Goal: Task Accomplishment & Management: Complete application form

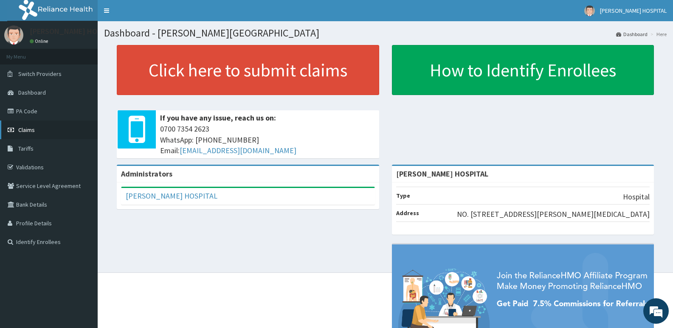
click at [25, 127] on span "Claims" at bounding box center [26, 130] width 17 height 8
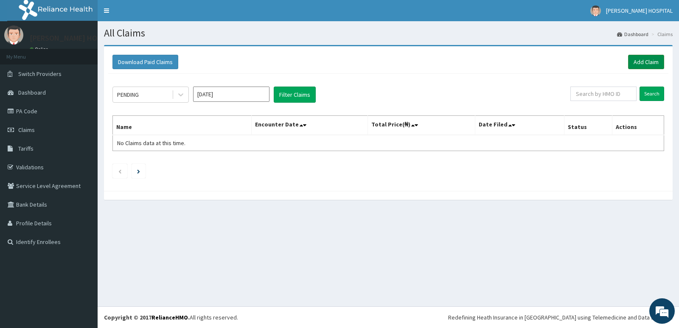
click at [655, 62] on link "Add Claim" at bounding box center [646, 62] width 36 height 14
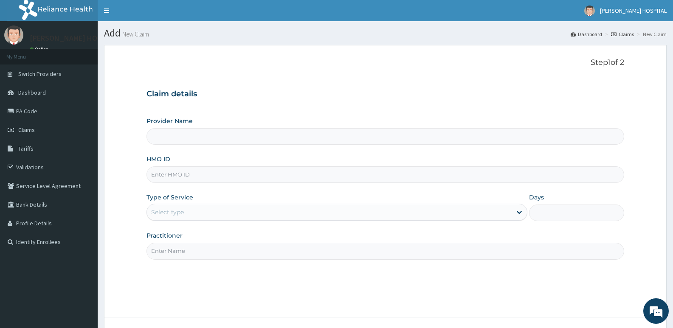
type input "[PERSON_NAME] HOSPITAL"
click at [189, 172] on input "HMO ID" at bounding box center [385, 174] width 478 height 17
paste input "NPM/10260/B"
type input "NPM/10260/B"
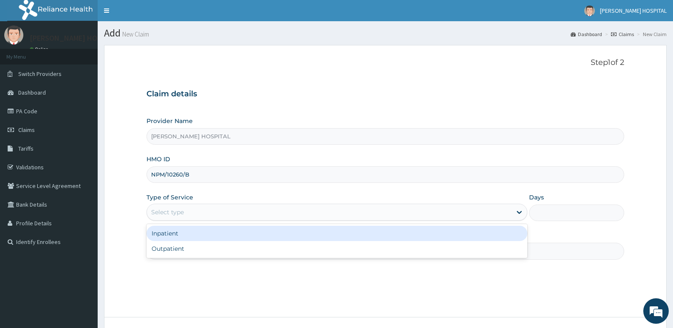
click at [194, 213] on div "Select type" at bounding box center [329, 213] width 364 height 14
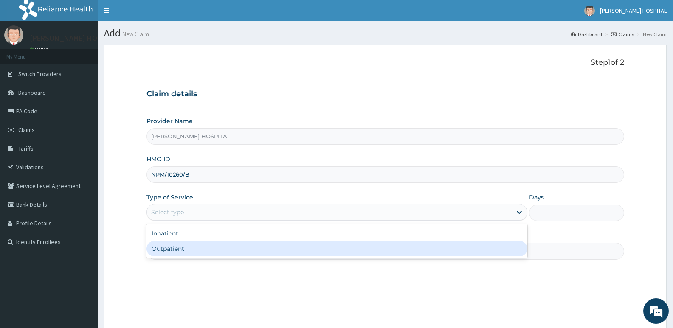
click at [186, 250] on div "Outpatient" at bounding box center [336, 248] width 380 height 15
type input "1"
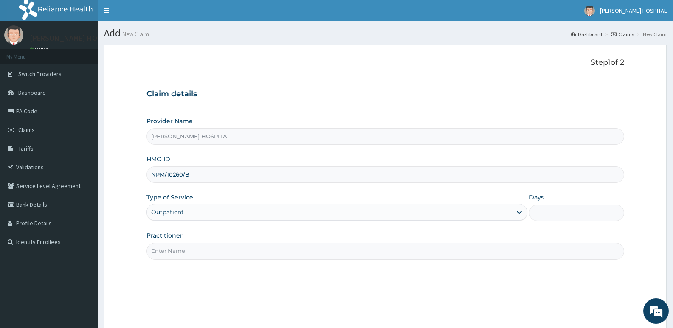
click at [262, 250] on input "Practitioner" at bounding box center [385, 251] width 478 height 17
type input "d"
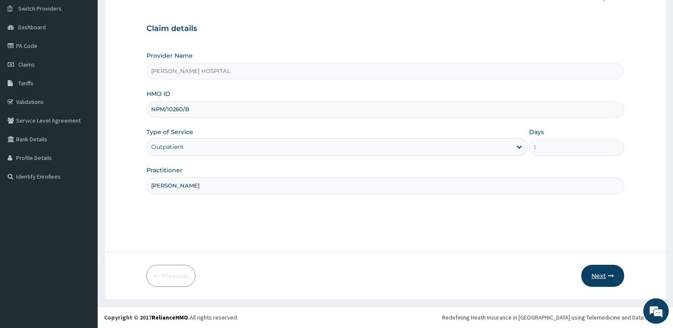
type input "[PERSON_NAME]"
click at [606, 273] on button "Next" at bounding box center [602, 276] width 43 height 22
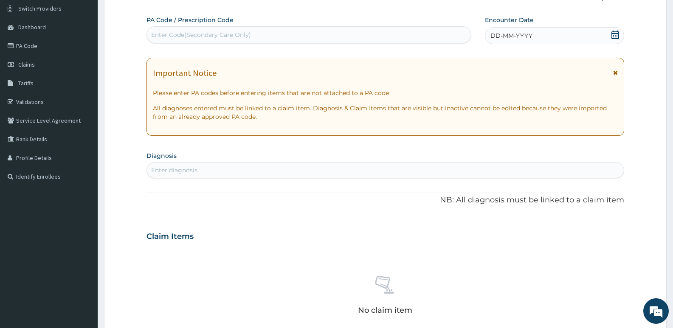
click at [613, 34] on icon at bounding box center [615, 35] width 8 height 8
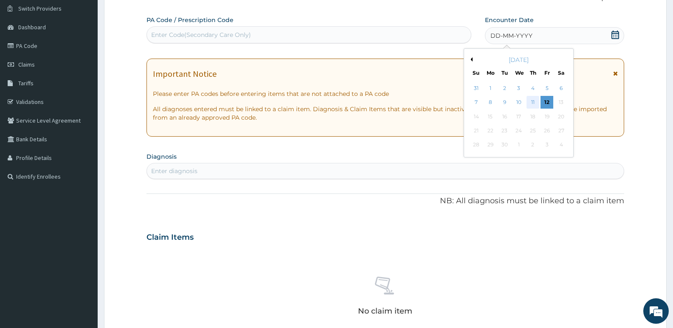
click at [531, 102] on div "11" at bounding box center [533, 102] width 13 height 13
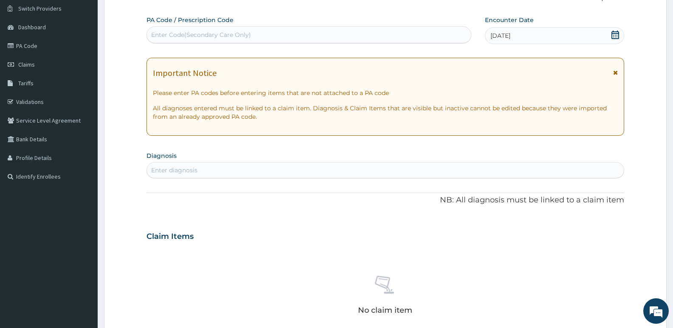
click at [362, 169] on div "Enter diagnosis" at bounding box center [385, 170] width 477 height 14
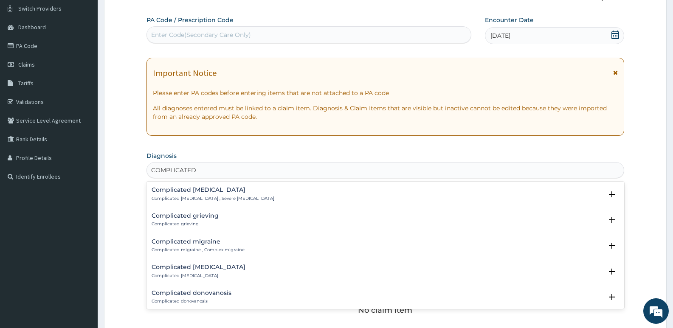
type input "COMPLICATED MA"
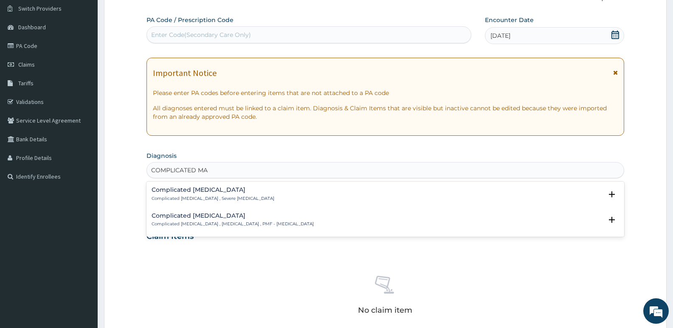
click at [197, 192] on h4 "Complicated [MEDICAL_DATA]" at bounding box center [213, 190] width 123 height 6
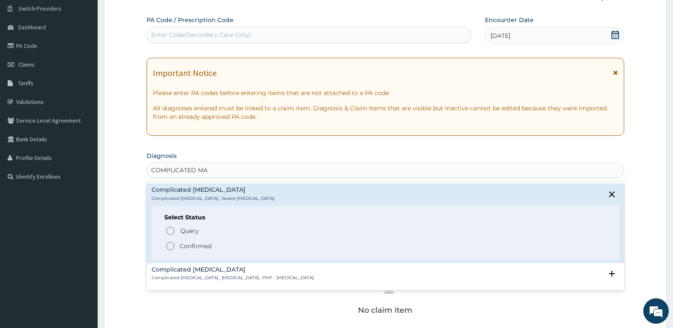
click at [173, 244] on icon "status option filled" at bounding box center [170, 246] width 10 height 10
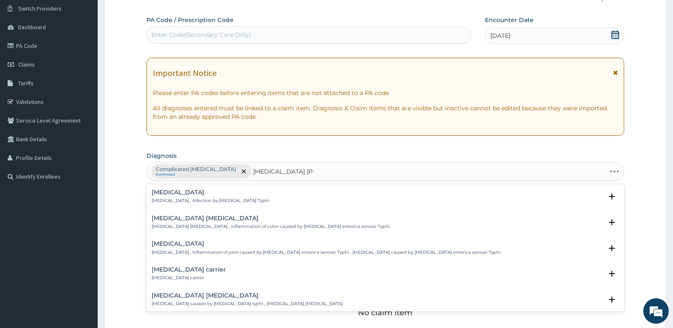
type input "[MEDICAL_DATA] GASTR"
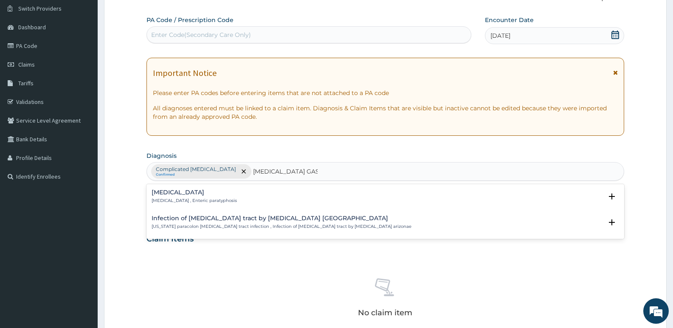
click at [237, 198] on p "[MEDICAL_DATA] , Enteric paratyphosis" at bounding box center [194, 201] width 85 height 6
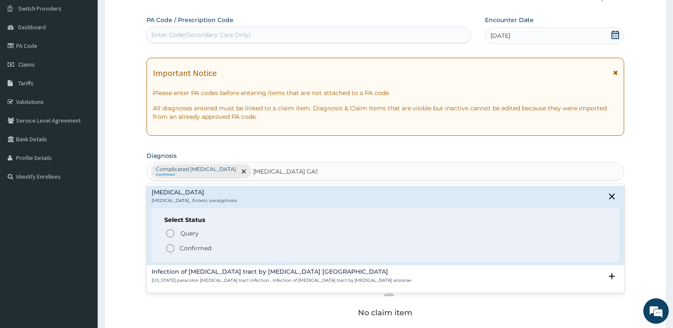
click at [172, 246] on icon "status option filled" at bounding box center [170, 248] width 10 height 10
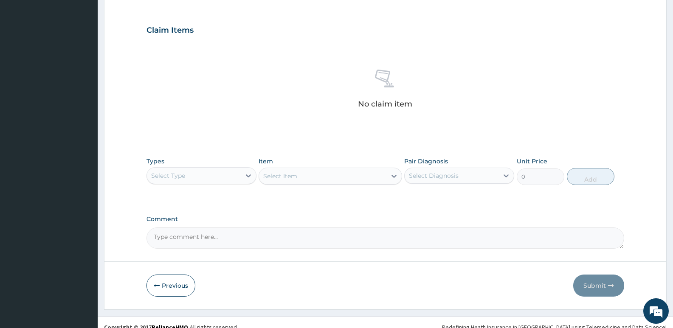
scroll to position [284, 0]
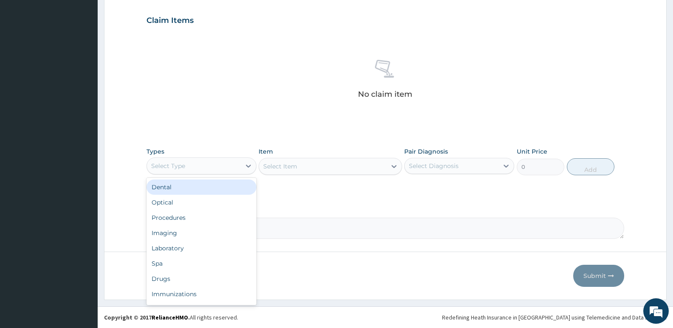
click at [221, 170] on div "Select Type" at bounding box center [194, 166] width 94 height 14
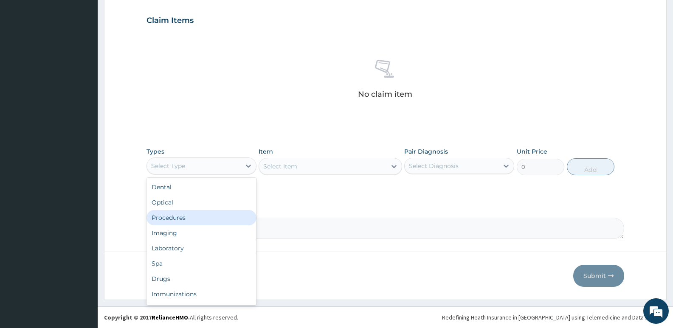
click at [178, 220] on div "Procedures" at bounding box center [201, 217] width 110 height 15
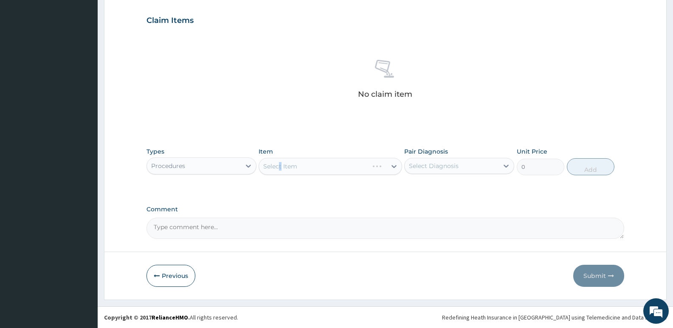
click at [281, 167] on div "Select Item" at bounding box center [330, 166] width 143 height 17
click at [296, 169] on div "Select Item" at bounding box center [330, 166] width 143 height 17
click at [228, 165] on div "Procedures" at bounding box center [194, 166] width 94 height 14
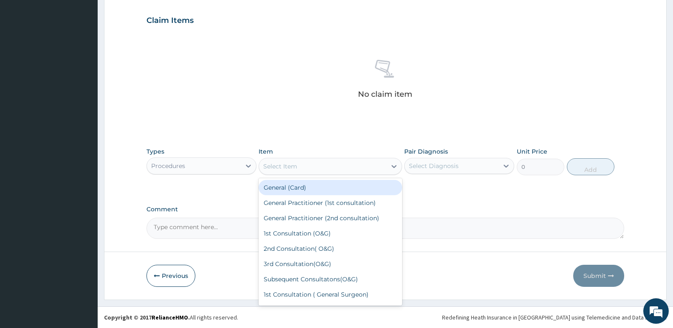
click at [281, 168] on div "Select Item" at bounding box center [280, 166] width 34 height 8
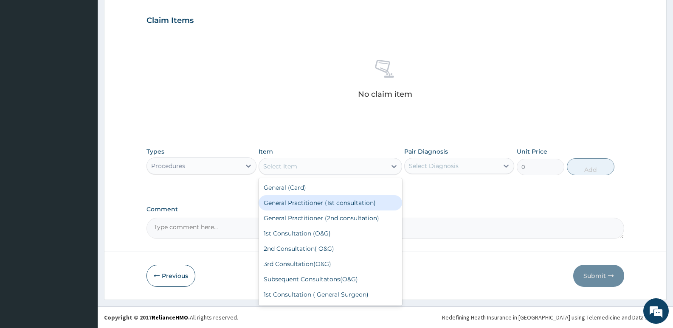
drag, startPoint x: 278, startPoint y: 205, endPoint x: 325, endPoint y: 191, distance: 49.2
click at [277, 204] on div "General Practitioner (1st consultation)" at bounding box center [330, 202] width 143 height 15
type input "2500"
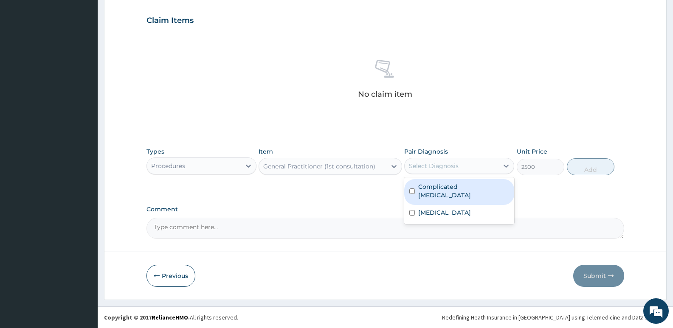
click at [444, 165] on div "Select Diagnosis" at bounding box center [434, 166] width 50 height 8
click at [409, 189] on input "checkbox" at bounding box center [412, 192] width 6 height 6
checkbox input "true"
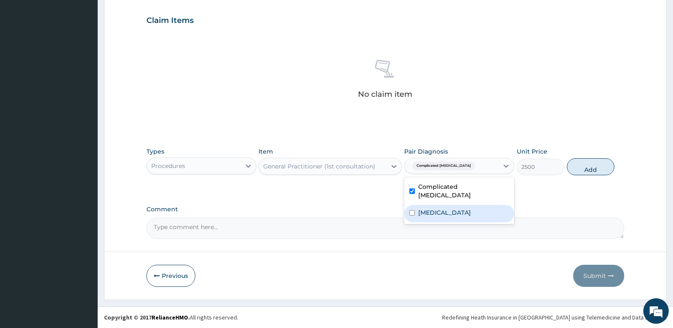
click at [412, 210] on input "checkbox" at bounding box center [412, 213] width 6 height 6
checkbox input "true"
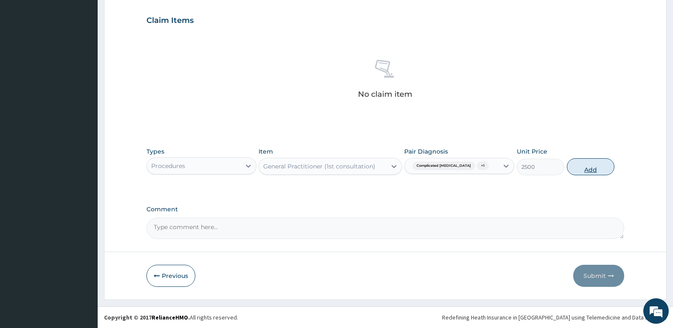
drag, startPoint x: 589, startPoint y: 169, endPoint x: 590, endPoint y: 164, distance: 4.8
click at [591, 169] on button "Add" at bounding box center [591, 166] width 48 height 17
type input "0"
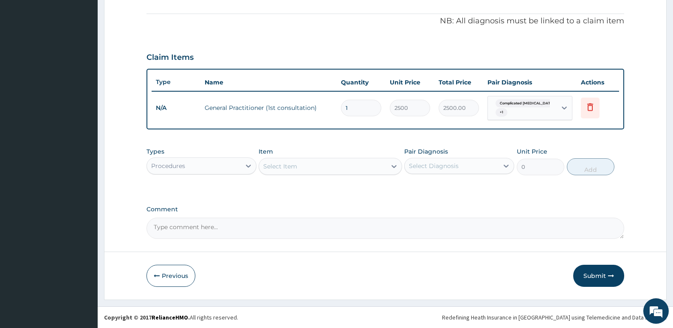
scroll to position [247, 0]
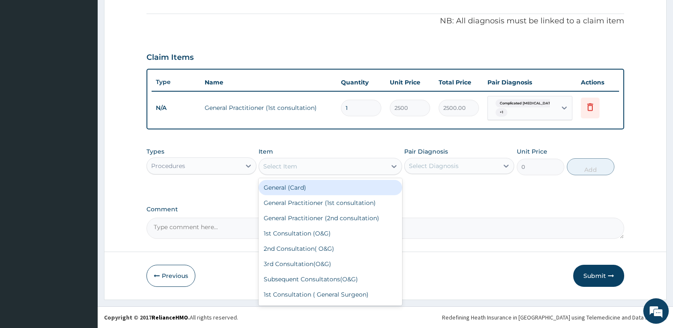
click at [285, 165] on div "Select Item" at bounding box center [280, 166] width 34 height 8
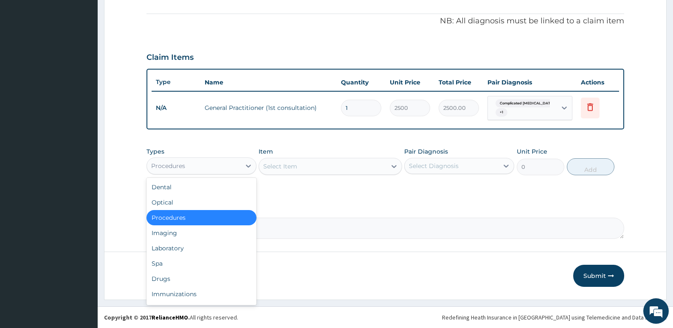
click at [209, 167] on div "Procedures" at bounding box center [194, 166] width 94 height 14
click at [189, 262] on div "Spa" at bounding box center [201, 263] width 110 height 15
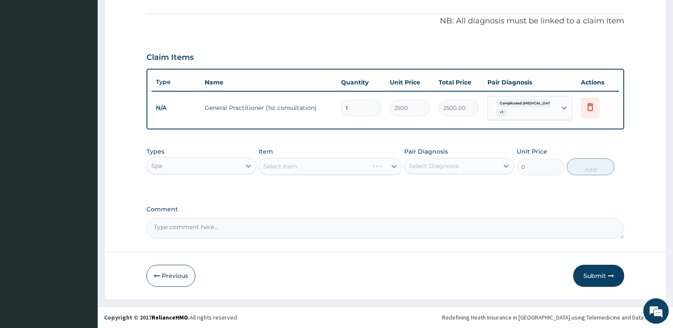
click at [226, 165] on div "Spa" at bounding box center [194, 166] width 94 height 14
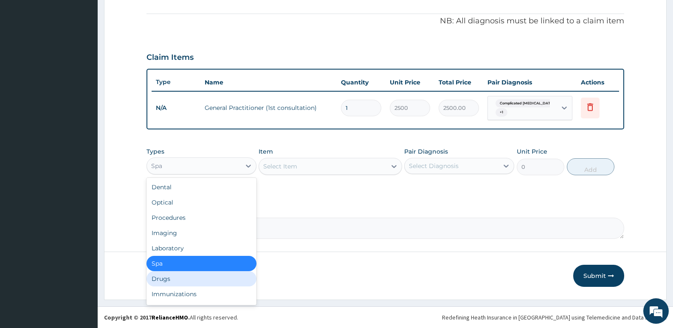
click at [227, 279] on div "Drugs" at bounding box center [201, 278] width 110 height 15
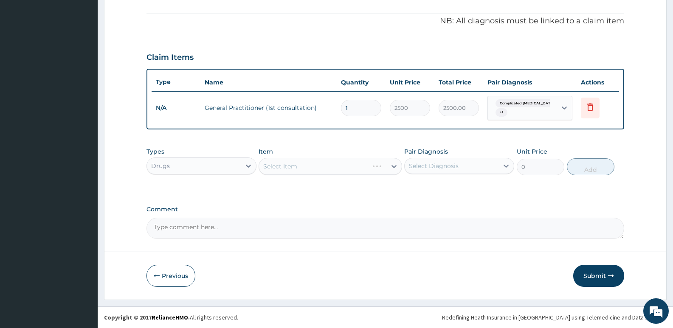
click at [277, 163] on div "Select Item" at bounding box center [330, 166] width 143 height 17
click at [278, 169] on div "Select Item" at bounding box center [330, 166] width 143 height 17
click at [341, 167] on div "Select Item" at bounding box center [322, 167] width 127 height 14
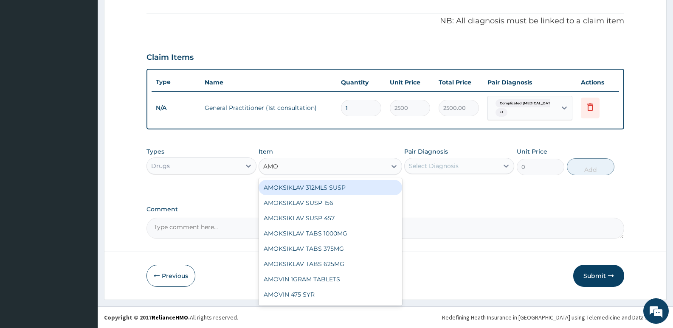
type input "AMOX"
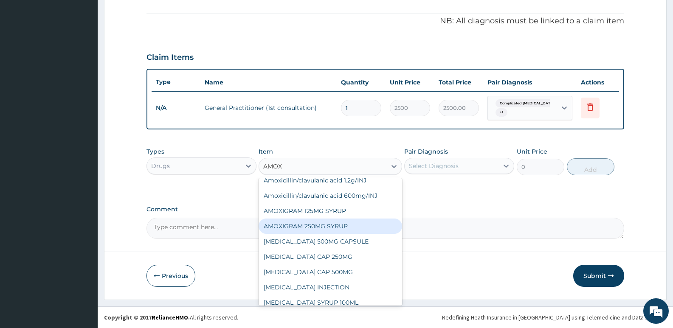
scroll to position [62, 0]
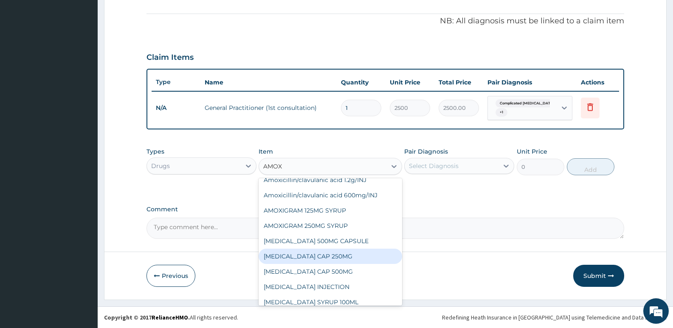
click at [321, 251] on div "[MEDICAL_DATA] CAP 250MG" at bounding box center [330, 256] width 143 height 15
type input "126"
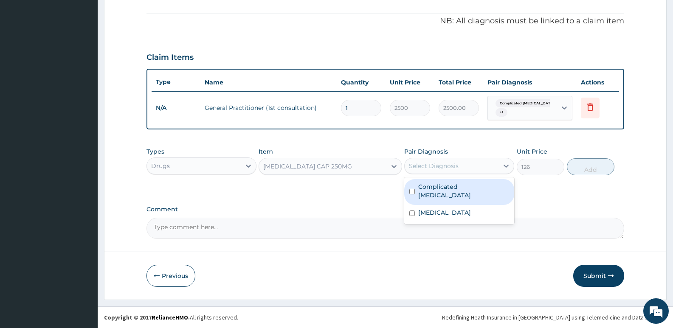
click at [432, 163] on div "Select Diagnosis" at bounding box center [434, 166] width 50 height 8
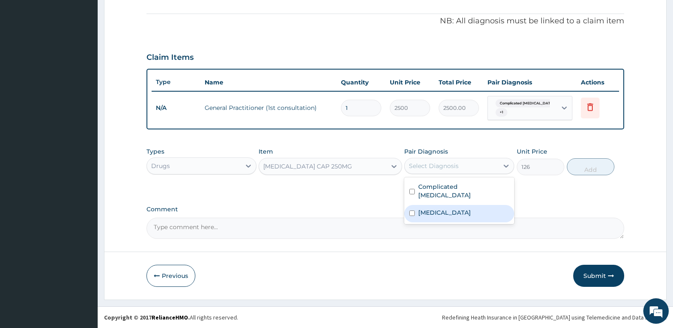
click at [409, 205] on div "[MEDICAL_DATA]" at bounding box center [459, 213] width 110 height 17
checkbox input "true"
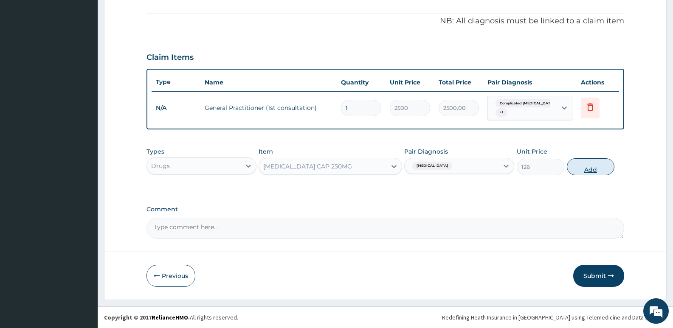
click at [594, 168] on button "Add" at bounding box center [591, 166] width 48 height 17
type input "0"
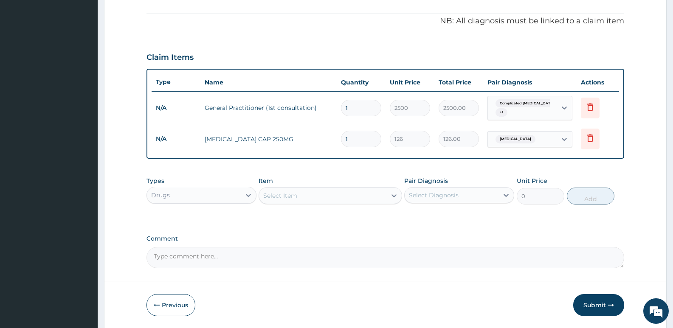
type input "10"
type input "1260.00"
type input "10"
click at [311, 194] on div "Select Item" at bounding box center [322, 196] width 127 height 14
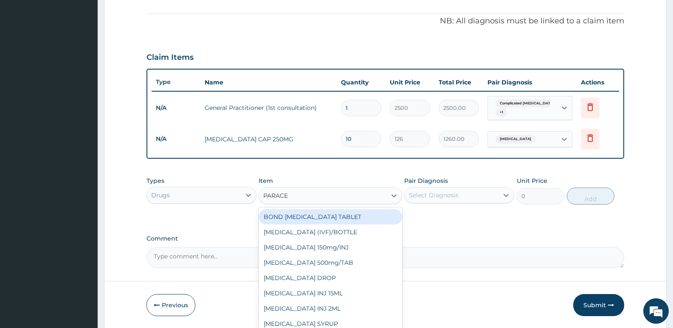
type input "PARACET"
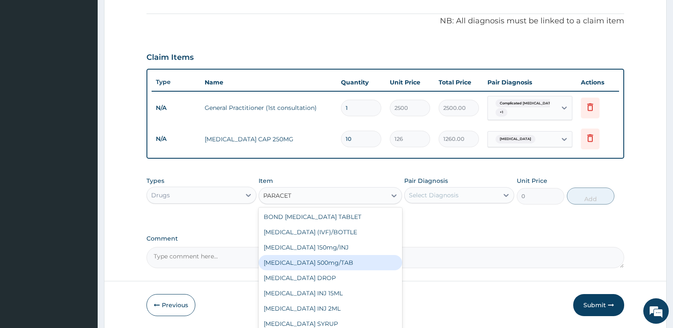
click at [313, 260] on div "[MEDICAL_DATA] 500mg/TAB" at bounding box center [330, 262] width 143 height 15
type input "13"
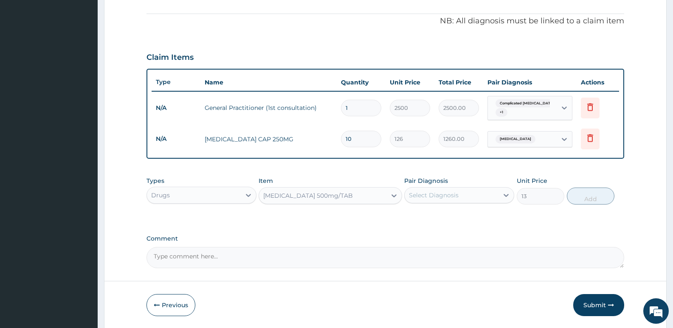
click at [446, 198] on div "Select Diagnosis" at bounding box center [434, 195] width 50 height 8
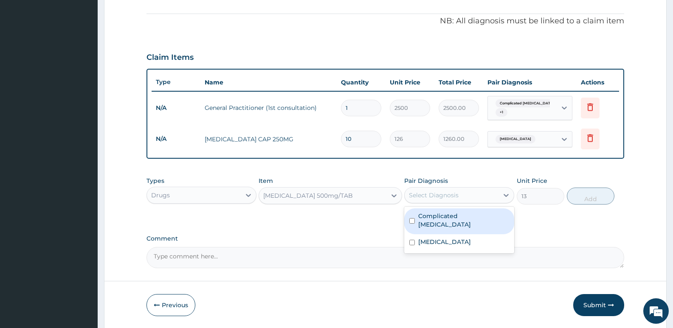
click at [412, 218] on input "checkbox" at bounding box center [412, 221] width 6 height 6
checkbox input "true"
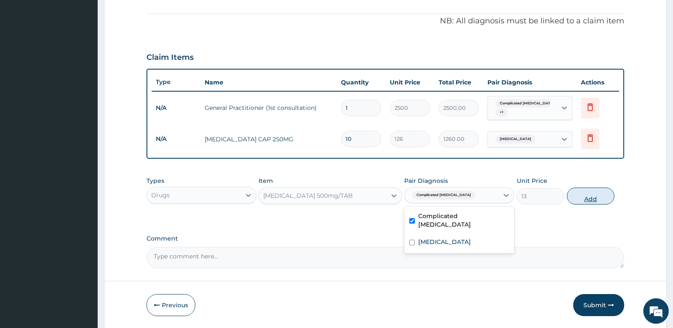
click at [582, 199] on button "Add" at bounding box center [591, 196] width 48 height 17
type input "0"
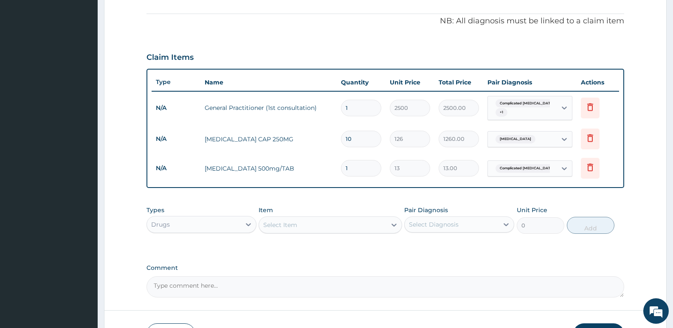
type input "10"
type input "130.00"
type input "10"
click at [273, 227] on div "Select Item" at bounding box center [280, 225] width 34 height 8
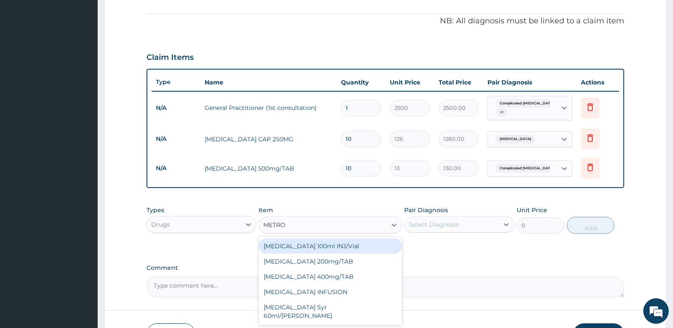
type input "METRON"
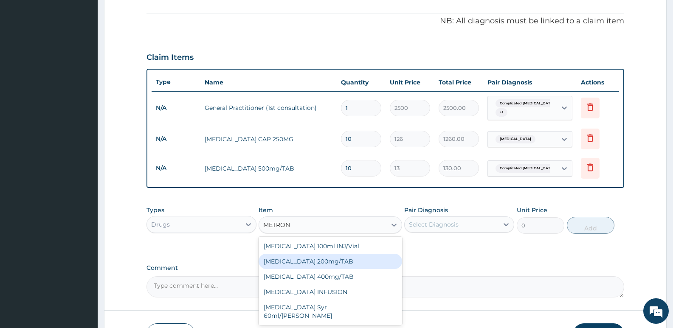
click at [295, 263] on div "[MEDICAL_DATA] 200mg/TAB" at bounding box center [330, 261] width 143 height 15
type input "19"
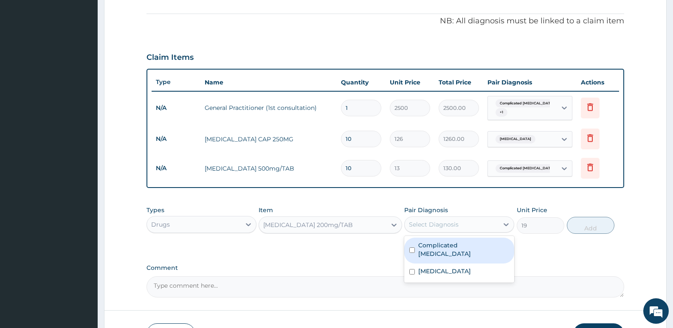
click at [429, 227] on div "Select Diagnosis" at bounding box center [434, 224] width 50 height 8
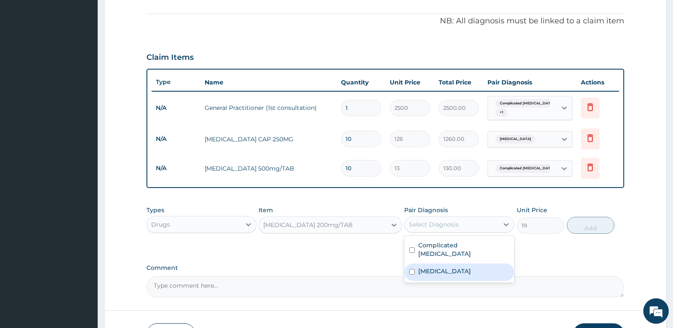
click at [410, 266] on div "[MEDICAL_DATA]" at bounding box center [459, 272] width 110 height 17
checkbox input "true"
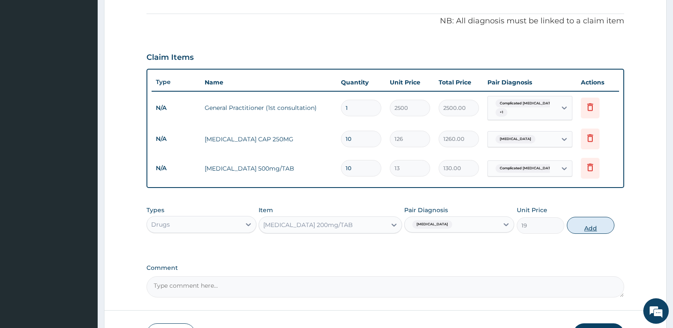
click at [590, 229] on button "Add" at bounding box center [591, 225] width 48 height 17
type input "0"
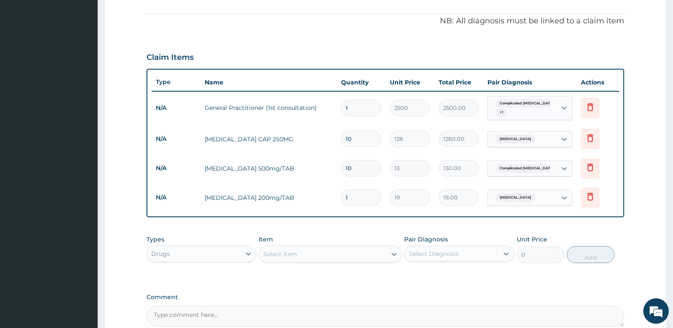
type input "10"
type input "190.00"
type input "10"
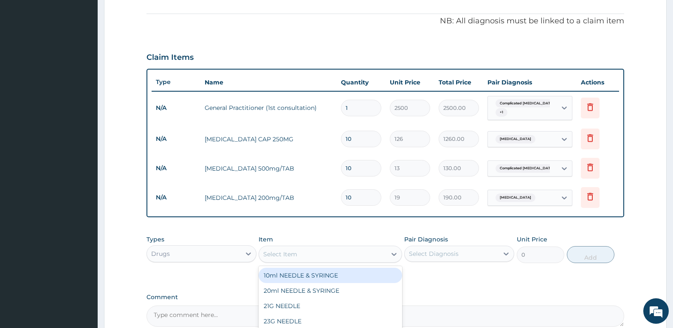
click at [305, 259] on div "Select Item" at bounding box center [322, 255] width 127 height 14
type input "ARTE"
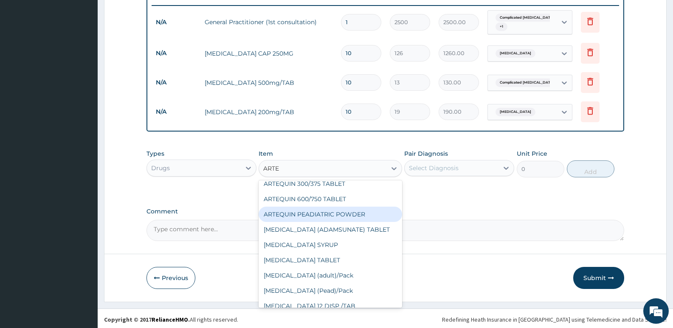
scroll to position [335, 0]
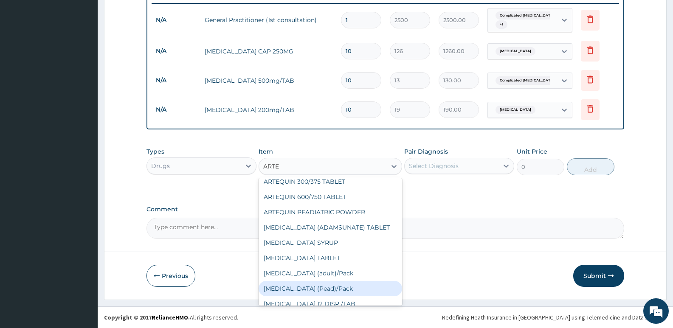
click at [307, 288] on div "[MEDICAL_DATA] (Pead)/Pack" at bounding box center [330, 288] width 143 height 15
type input "1197"
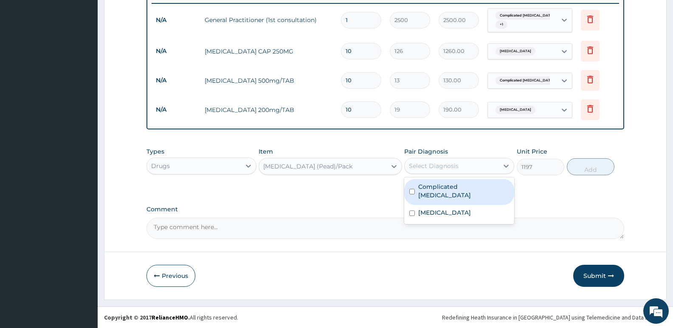
click at [428, 166] on div "Select Diagnosis" at bounding box center [434, 166] width 50 height 8
click at [411, 189] on input "checkbox" at bounding box center [412, 192] width 6 height 6
checkbox input "true"
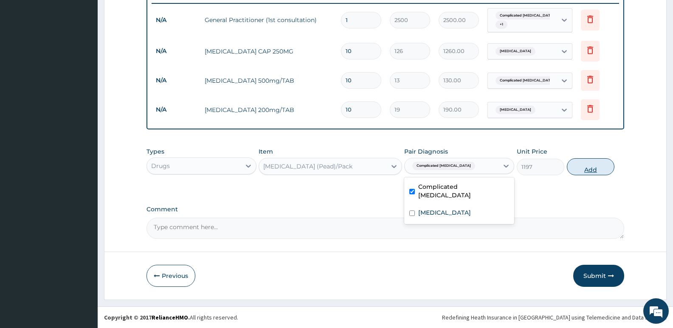
click at [582, 173] on button "Add" at bounding box center [591, 166] width 48 height 17
type input "0"
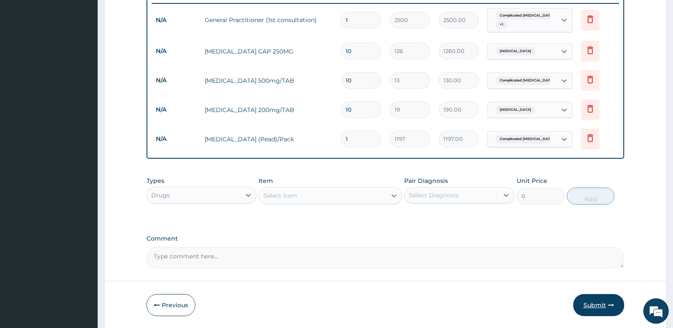
click at [598, 301] on button "Submit" at bounding box center [598, 305] width 51 height 22
